Goal: Transaction & Acquisition: Purchase product/service

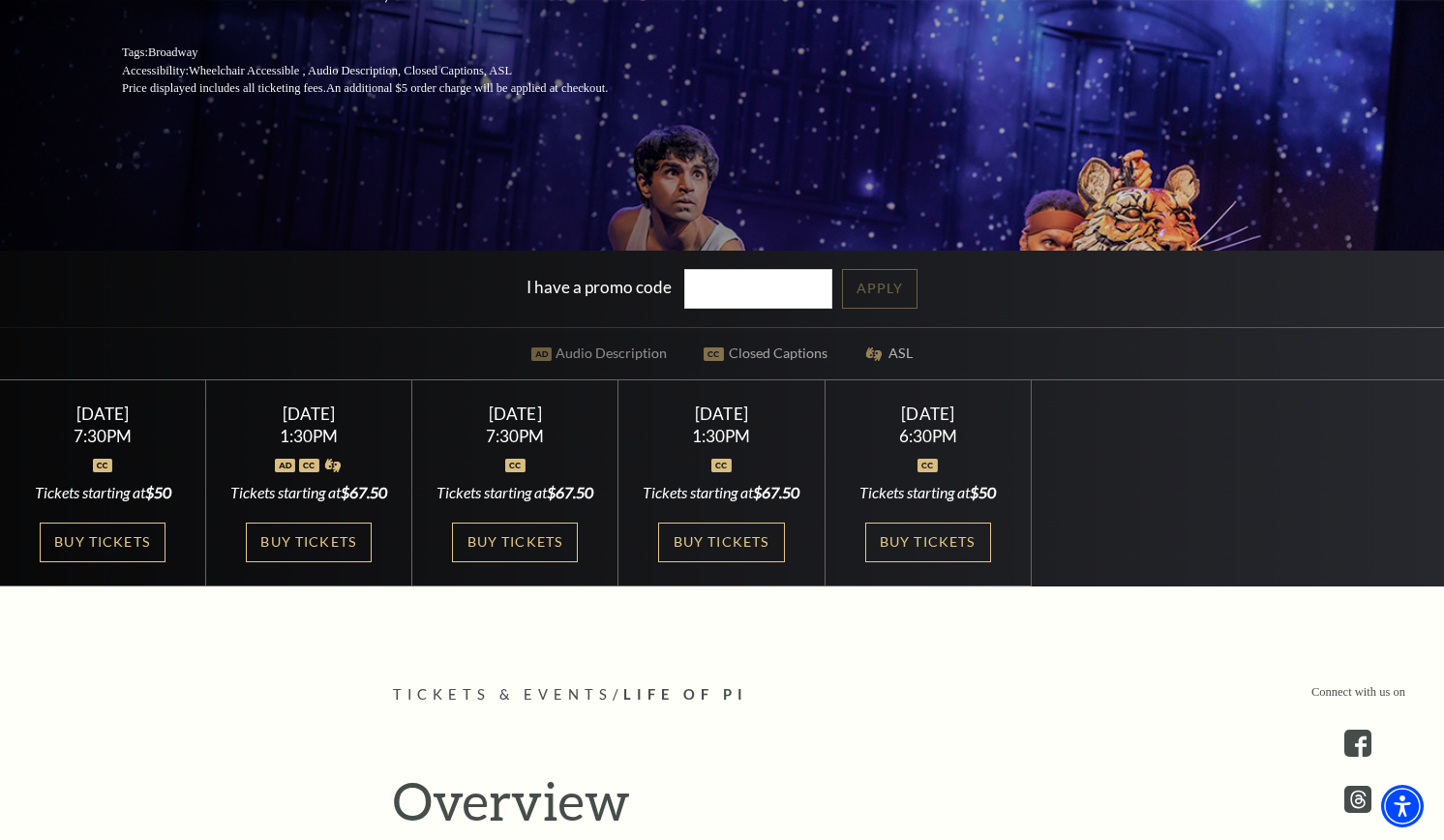
scroll to position [411, 0]
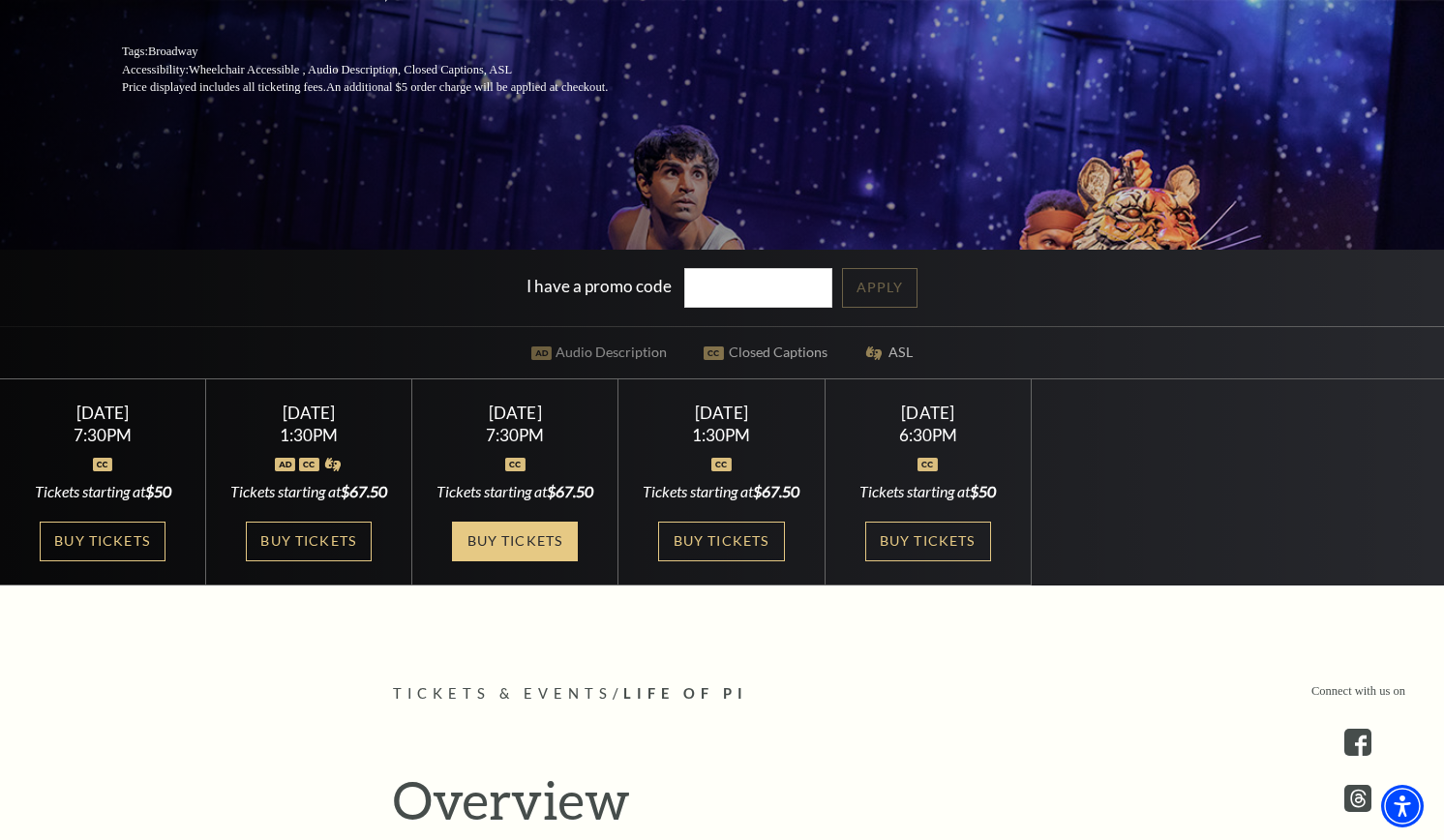
click at [495, 561] on link "Buy Tickets" at bounding box center [515, 541] width 126 height 40
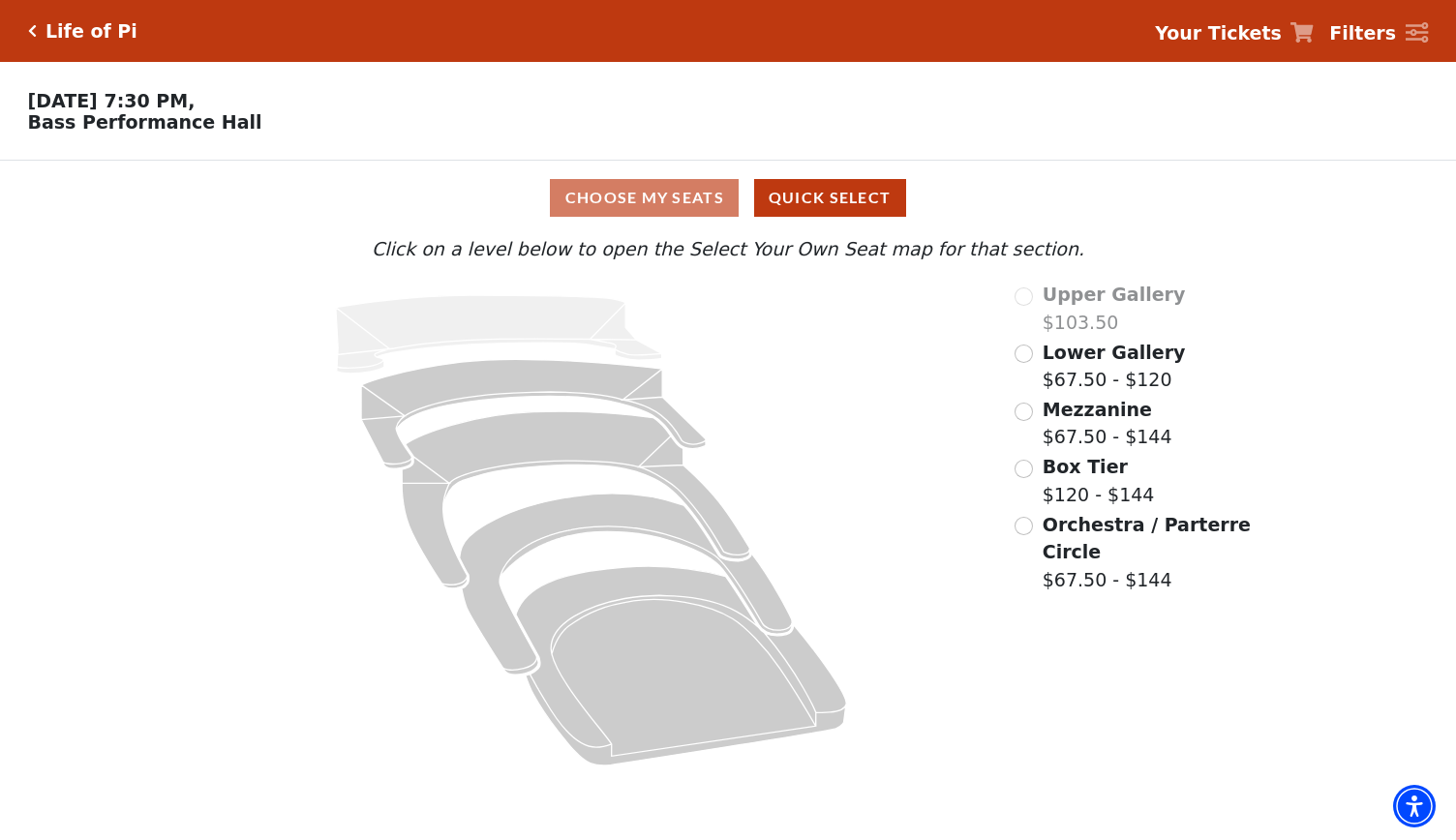
click at [1088, 447] on label "Mezzanine $67.50 - $144" at bounding box center [1107, 423] width 129 height 55
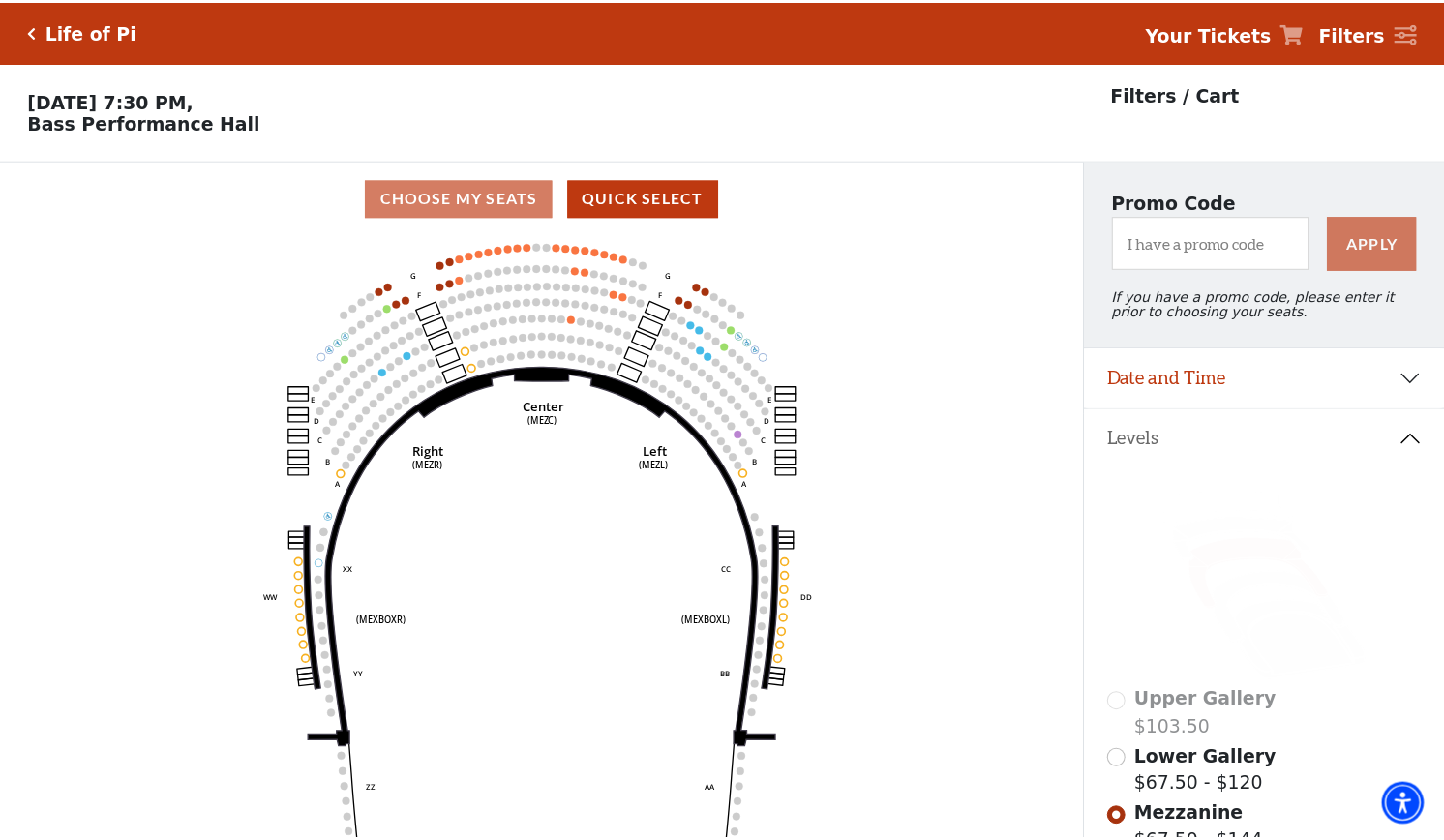
scroll to position [89, 0]
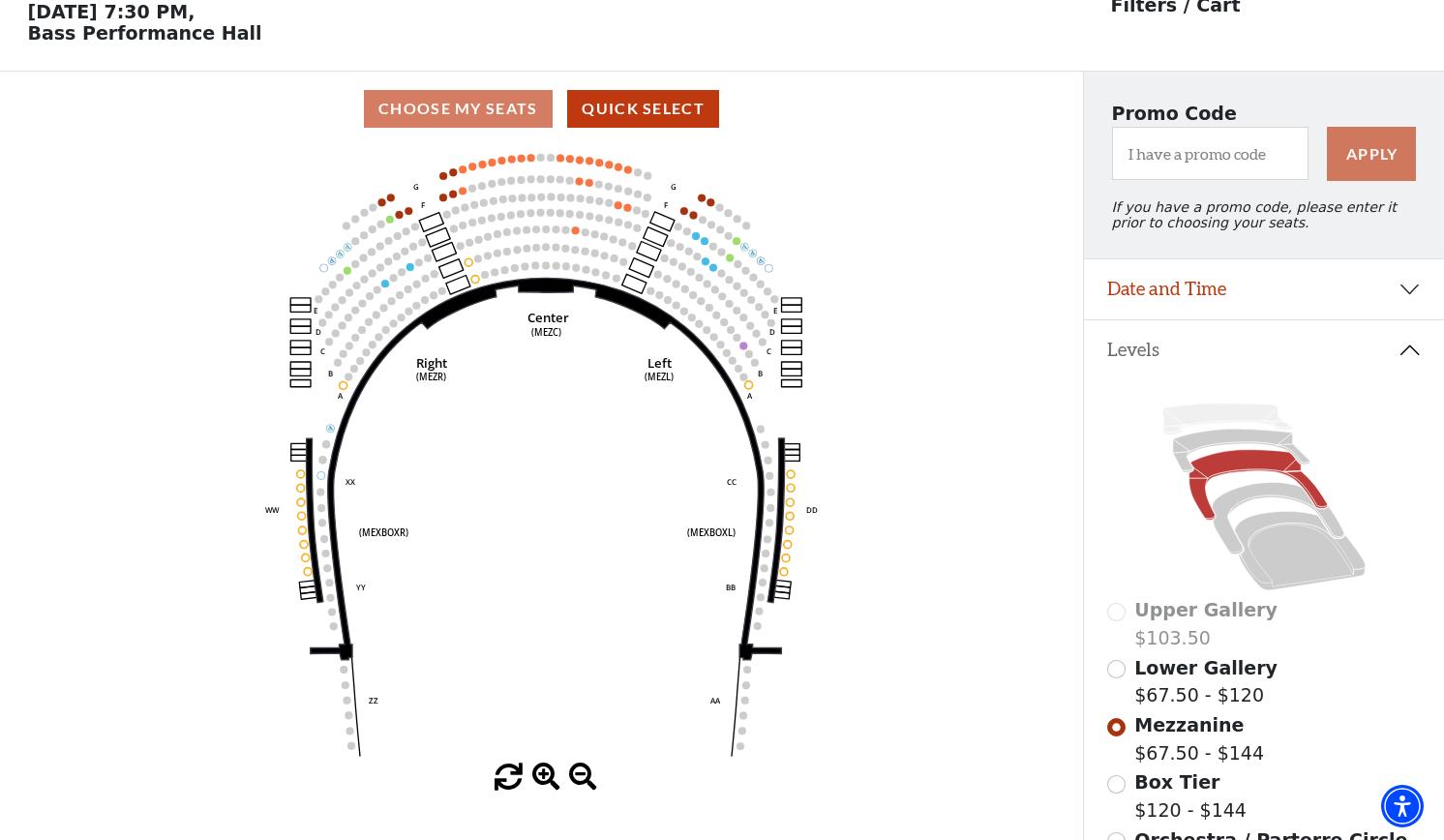
click at [300, 478] on use "Seat Selected" at bounding box center [301, 474] width 9 height 9
click at [1145, 651] on label "Upper Gallery $103.50" at bounding box center [1206, 624] width 143 height 55
